Goal: Check status: Verify the current state of an ongoing process or item

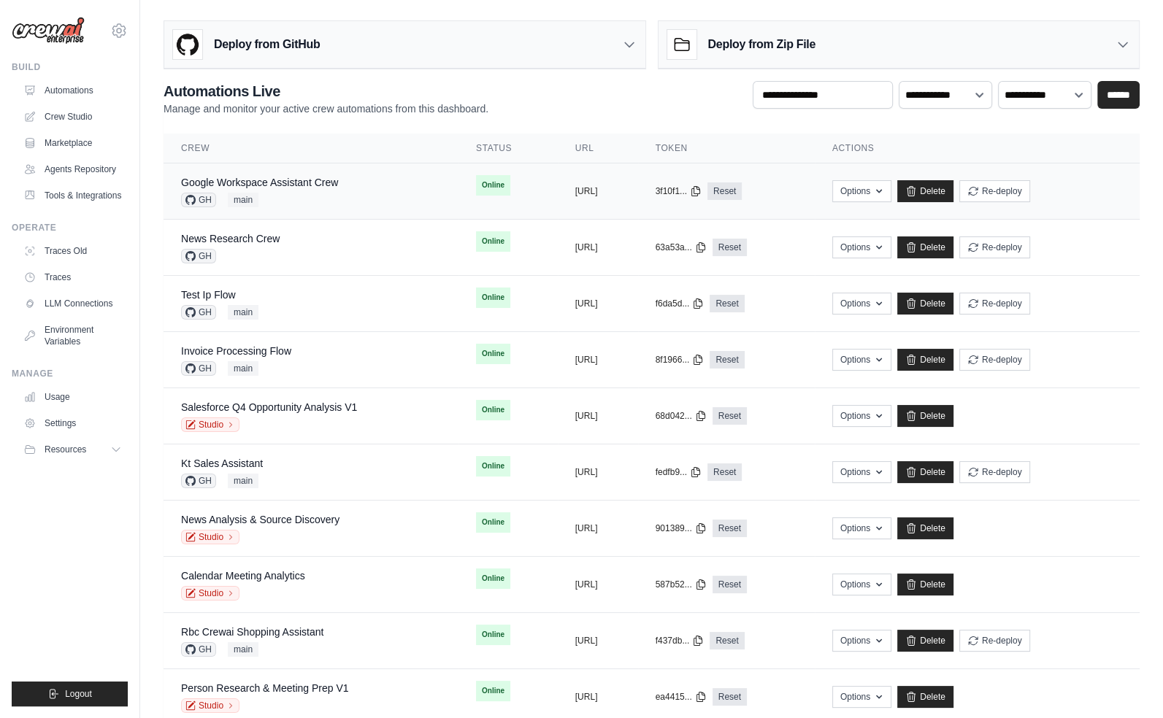
click at [355, 179] on div "Google Workspace Assistant Crew GH main" at bounding box center [311, 191] width 260 height 32
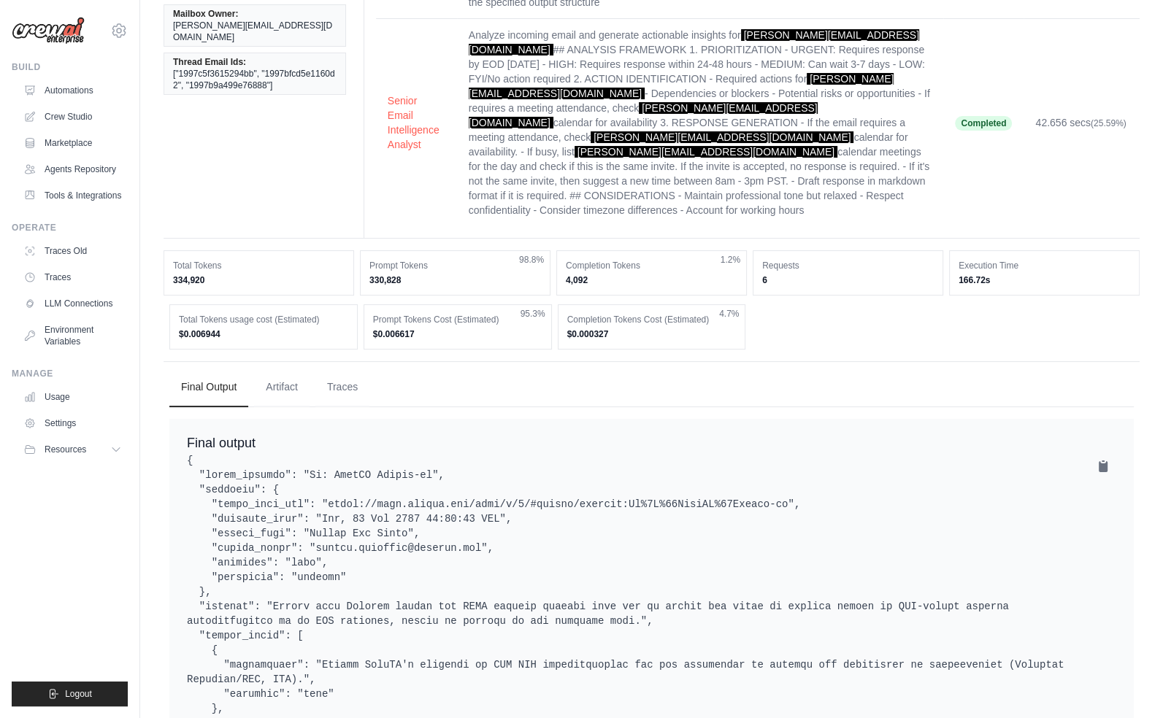
scroll to position [322, 0]
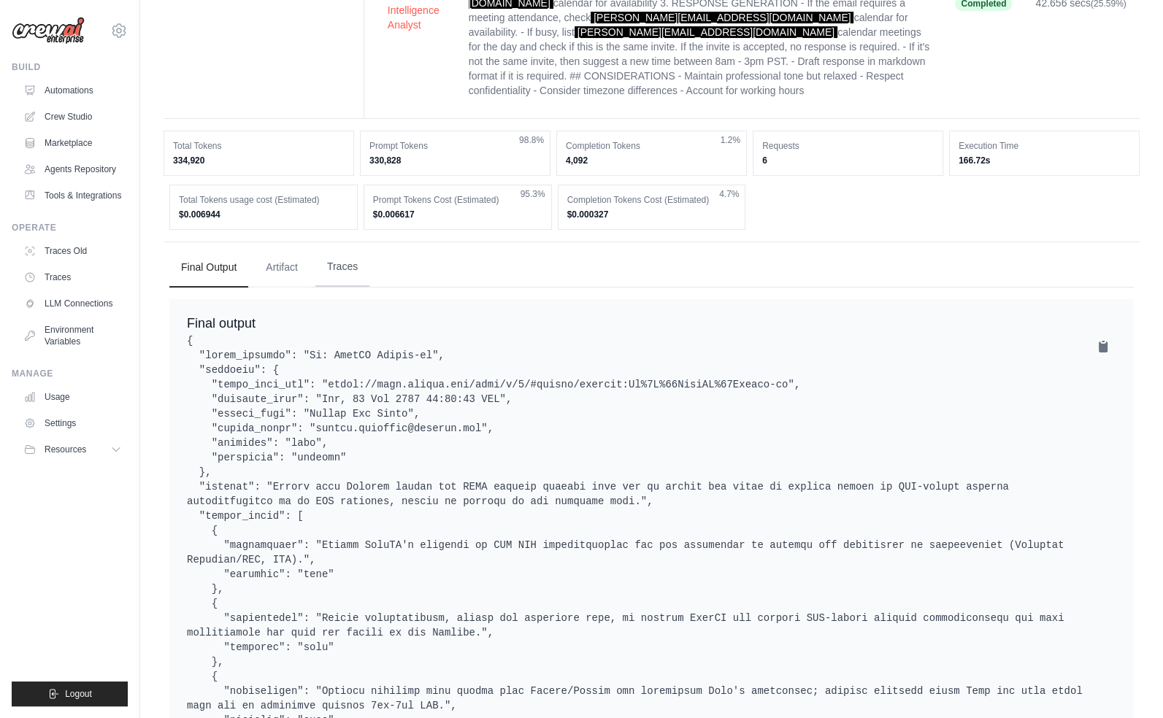
click at [342, 247] on button "Traces" at bounding box center [342, 266] width 54 height 39
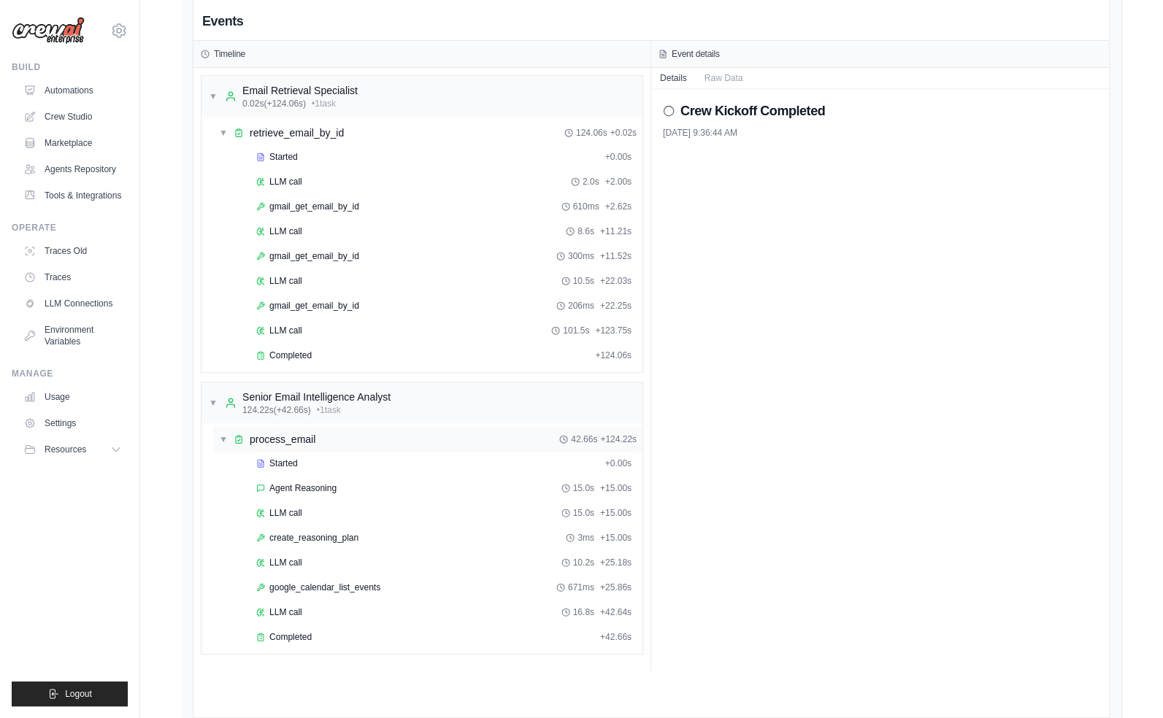
scroll to position [529, 0]
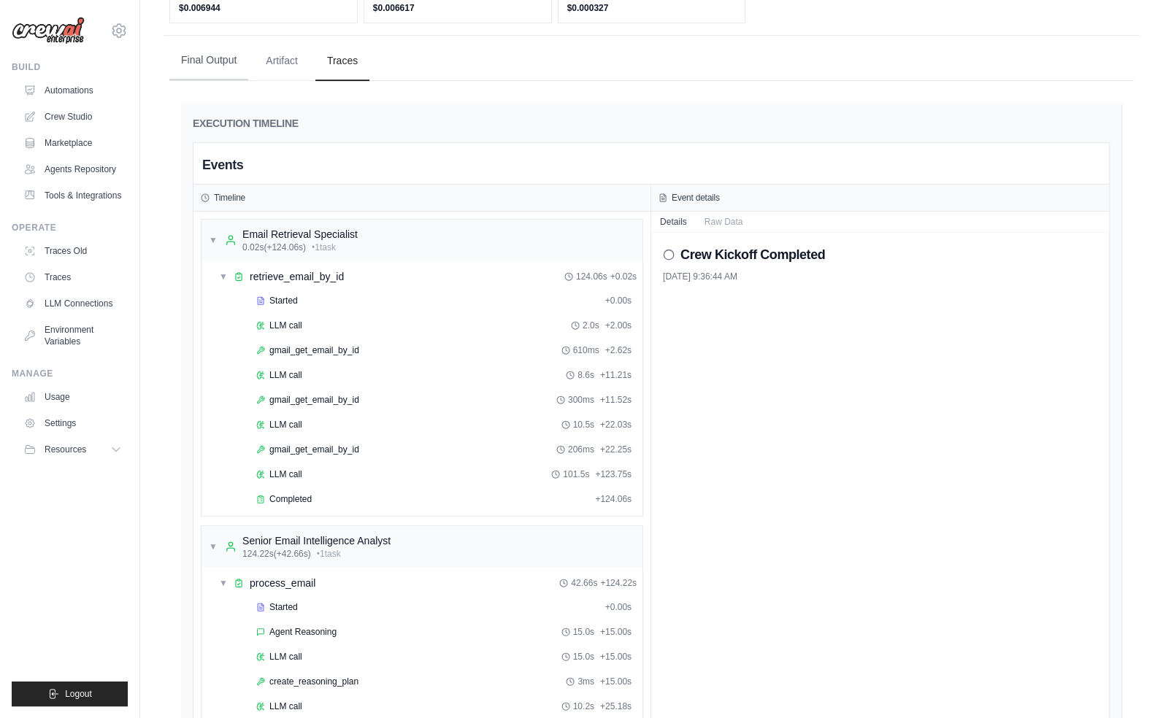
click at [225, 41] on button "Final Output" at bounding box center [208, 60] width 79 height 39
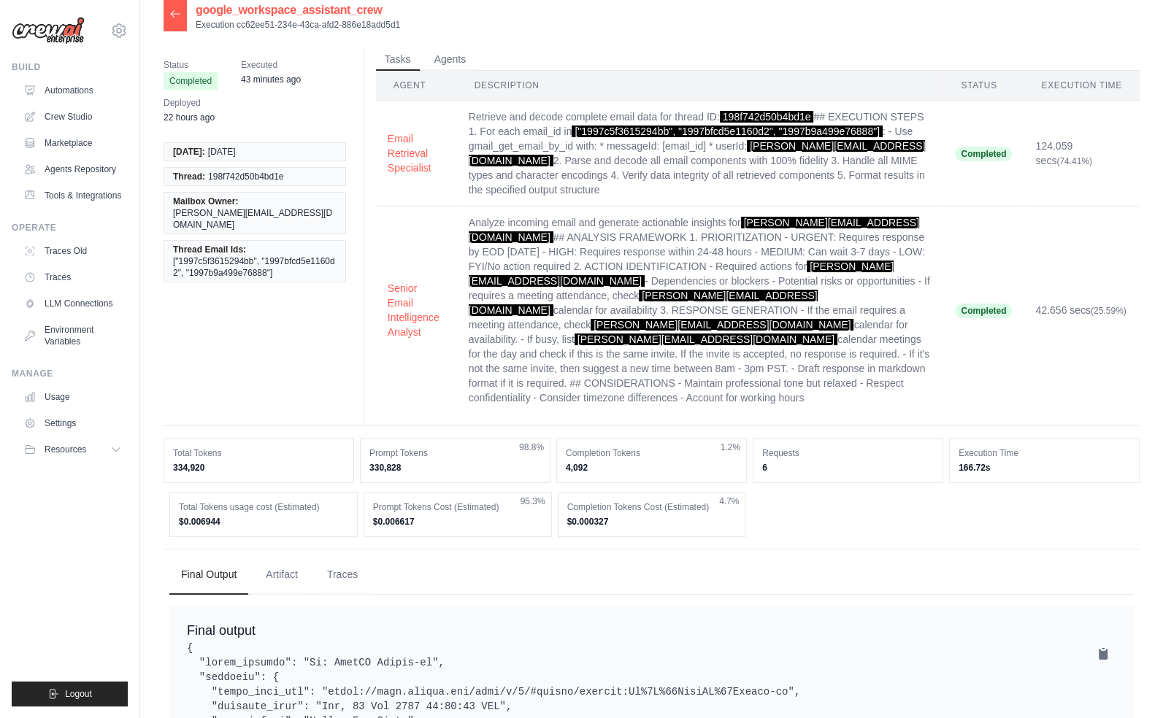
scroll to position [7, 0]
